Goal: Task Accomplishment & Management: Complete application form

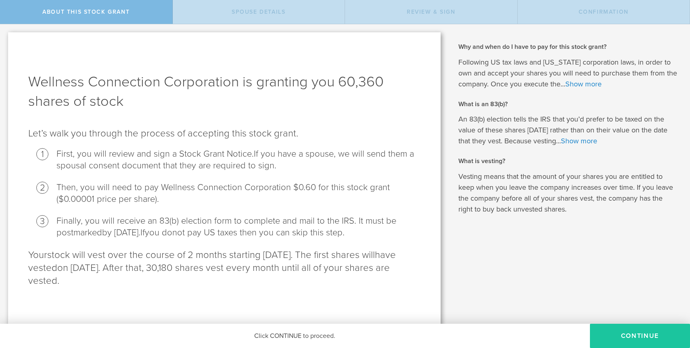
click at [637, 338] on button "CONTINUE" at bounding box center [640, 336] width 100 height 24
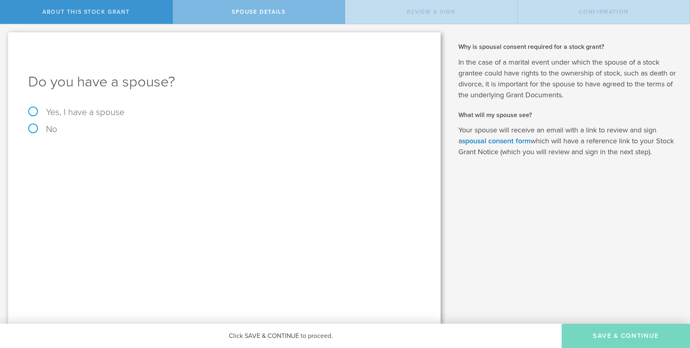
click at [33, 111] on label "Yes, I have a spouse" at bounding box center [224, 112] width 392 height 9
click at [5, 37] on input "Yes, I have a spouse" at bounding box center [2, 30] width 5 height 13
radio input "true"
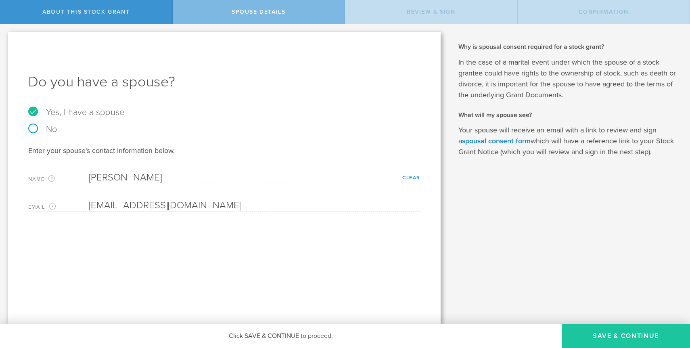
click at [582, 333] on button "Save & Continue" at bounding box center [626, 336] width 128 height 24
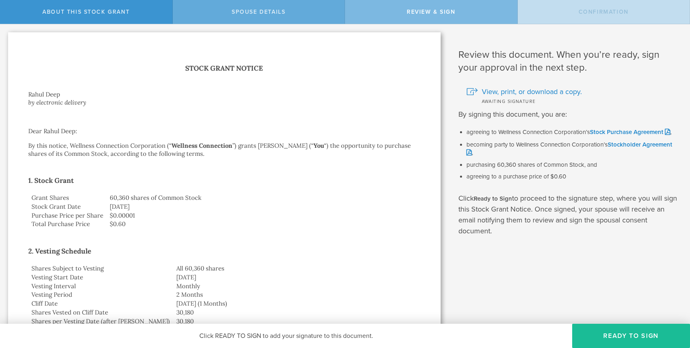
click at [276, 15] on span "Spouse Details" at bounding box center [259, 11] width 54 height 7
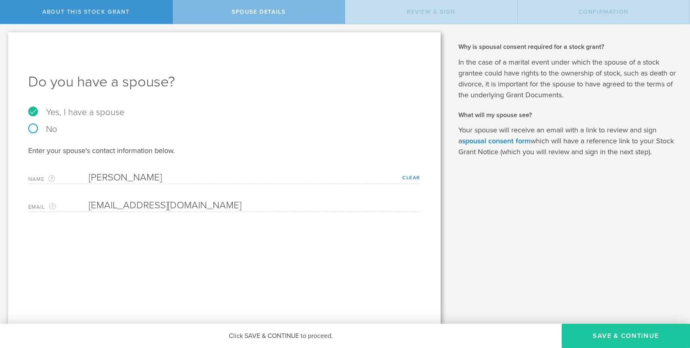
click at [581, 333] on button "Save & Continue" at bounding box center [626, 336] width 128 height 24
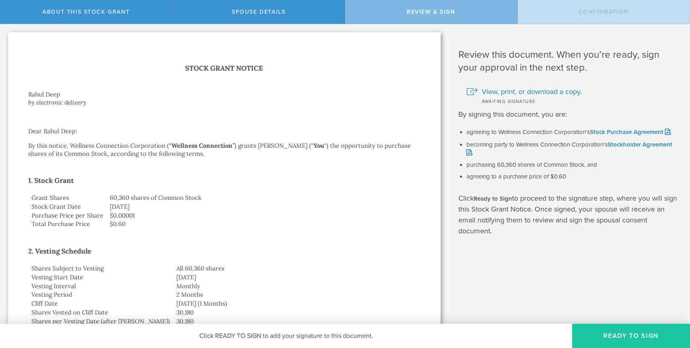
click at [600, 332] on button "Ready to Sign" at bounding box center [631, 336] width 118 height 24
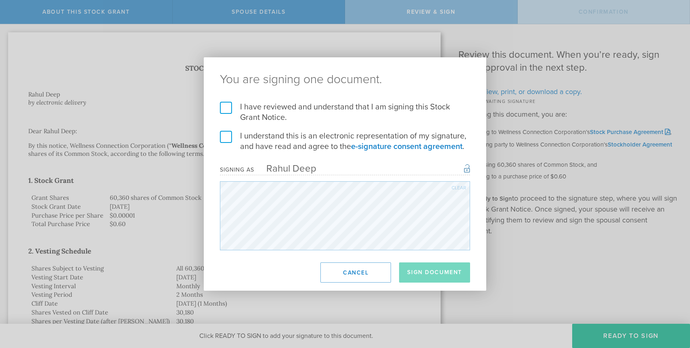
click at [226, 107] on label "I have reviewed and understand that I am signing this Stock Grant Notice." at bounding box center [345, 112] width 250 height 21
click at [0, 0] on input "I have reviewed and understand that I am signing this Stock Grant Notice." at bounding box center [0, 0] width 0 height 0
click at [228, 142] on label "I understand this is an electronic representation of my signature, and have rea…" at bounding box center [345, 141] width 250 height 21
click at [0, 0] on input "I understand this is an electronic representation of my signature, and have rea…" at bounding box center [0, 0] width 0 height 0
click at [441, 270] on button "Sign Document" at bounding box center [434, 272] width 71 height 20
